Goal: Understand process/instructions: Learn how to perform a task or action

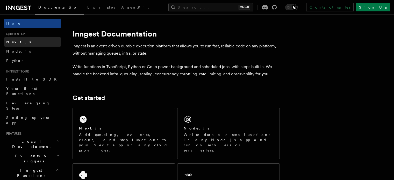
click at [12, 40] on span "Next.js" at bounding box center [18, 42] width 25 height 4
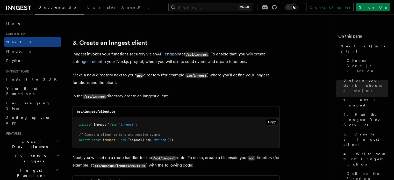
scroll to position [594, 0]
click at [271, 121] on button "Copy Copied" at bounding box center [272, 121] width 12 height 7
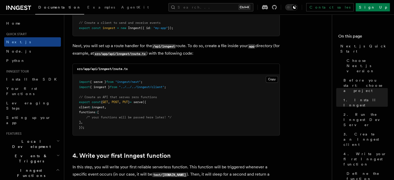
scroll to position [706, 0]
click at [273, 79] on button "Copy Copied" at bounding box center [272, 79] width 12 height 7
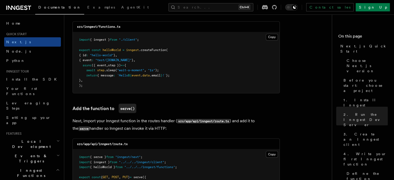
scroll to position [940, 0]
click at [270, 36] on button "Copy Copied" at bounding box center [272, 37] width 12 height 7
